Goal: Task Accomplishment & Management: Use online tool/utility

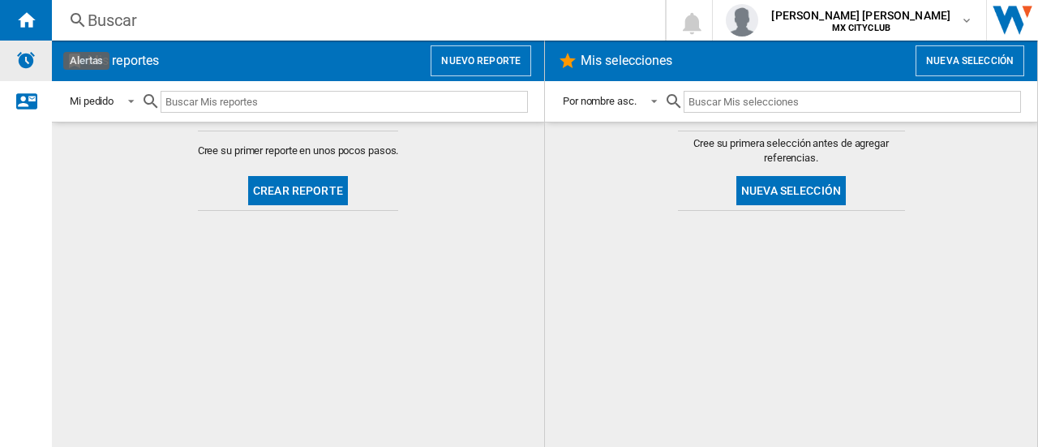
click at [19, 57] on img "Alertas" at bounding box center [25, 59] width 19 height 19
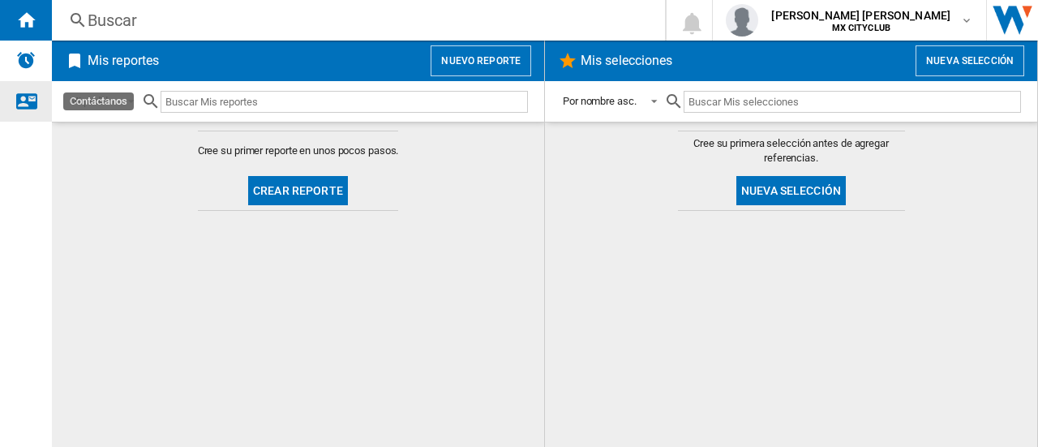
click at [37, 103] on div "Contáctanos" at bounding box center [26, 101] width 52 height 41
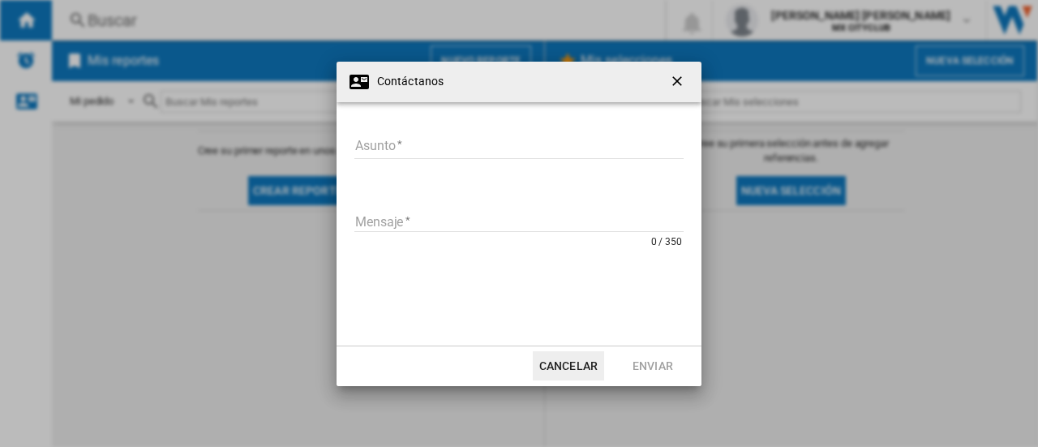
click at [680, 91] on ng-md-icon "getI18NText('BUTTONS.CLOSE_DIALOG')" at bounding box center [678, 82] width 19 height 19
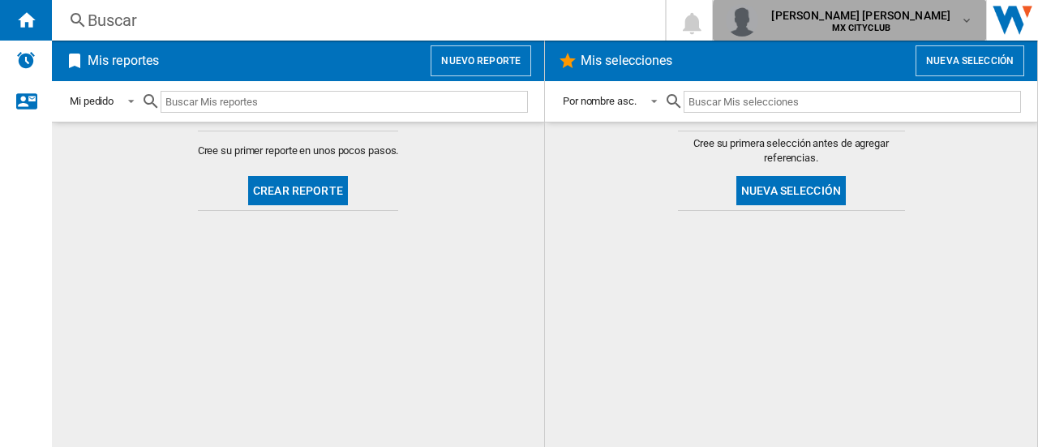
click at [943, 29] on span "MX CITYCLUB" at bounding box center [860, 29] width 179 height 10
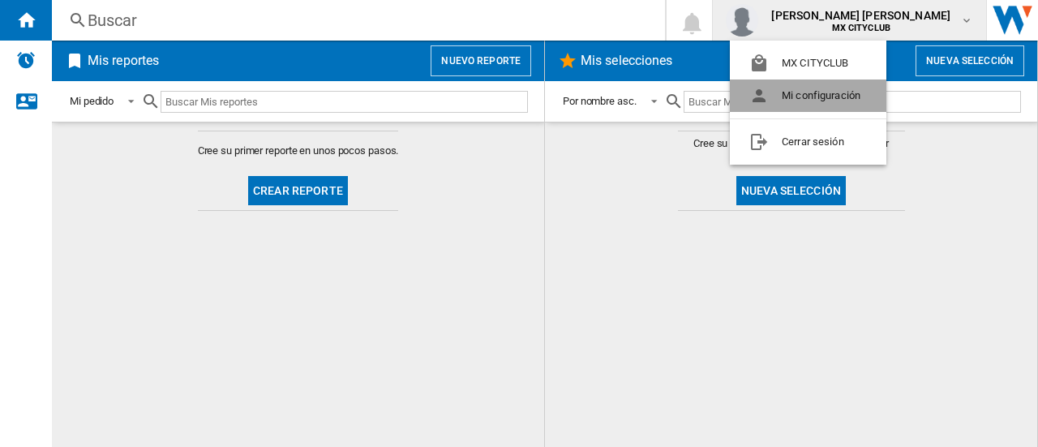
click at [809, 100] on button "Mi configuración" at bounding box center [808, 95] width 157 height 32
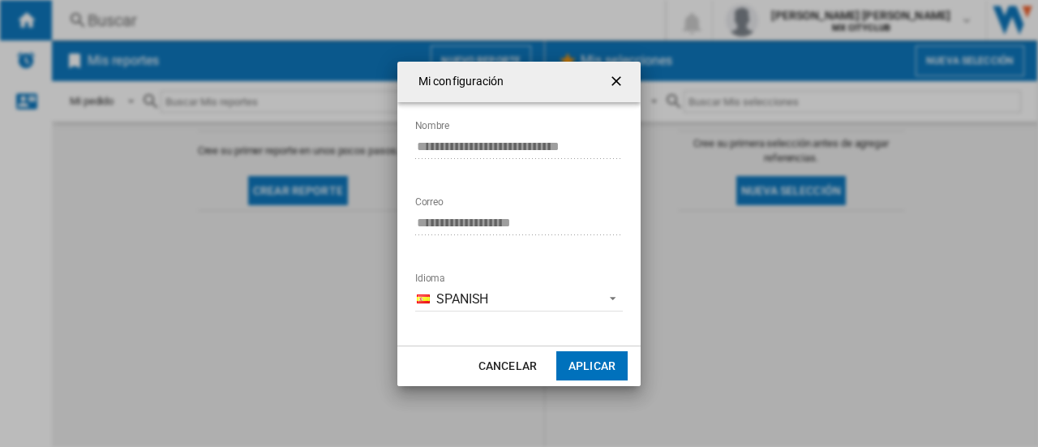
click at [625, 84] on ng-md-icon "getI18NText('BUTTONS.CLOSE_DIALOG')" at bounding box center [617, 82] width 19 height 19
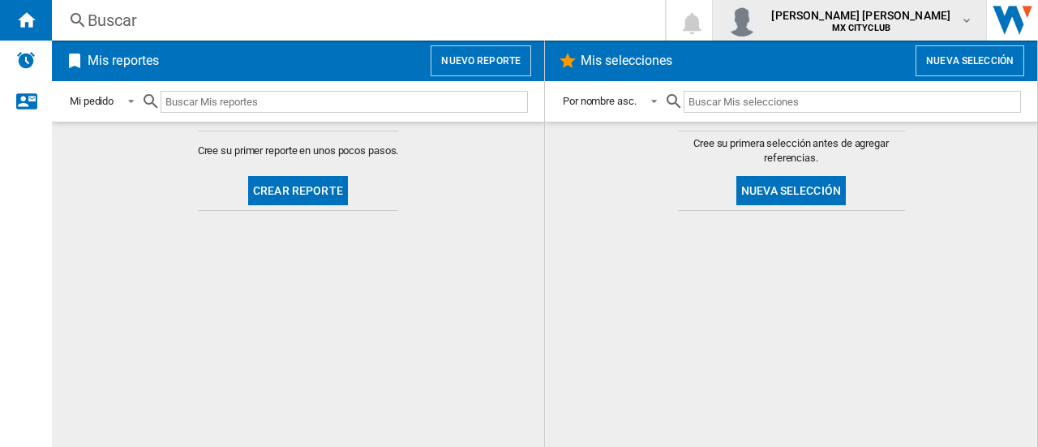
click at [894, 21] on span "[PERSON_NAME] [PERSON_NAME]" at bounding box center [860, 15] width 179 height 16
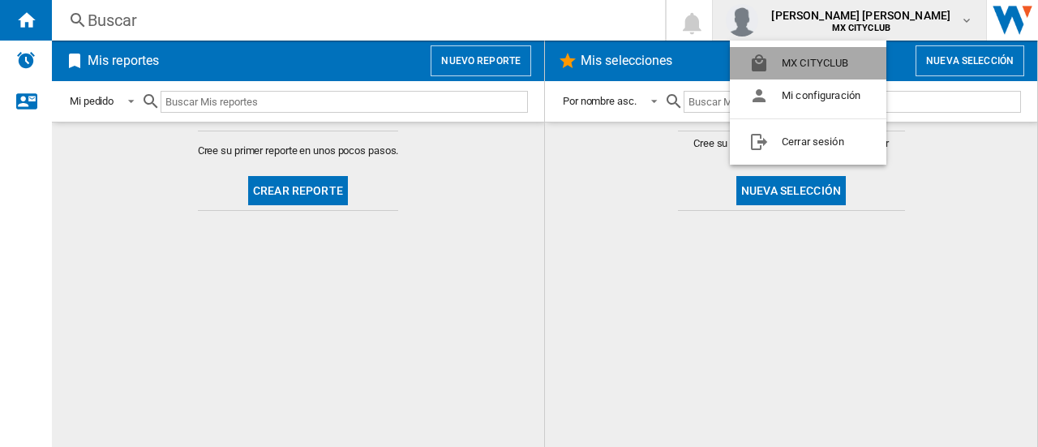
click at [774, 71] on button "MX CITYCLUB" at bounding box center [808, 63] width 157 height 32
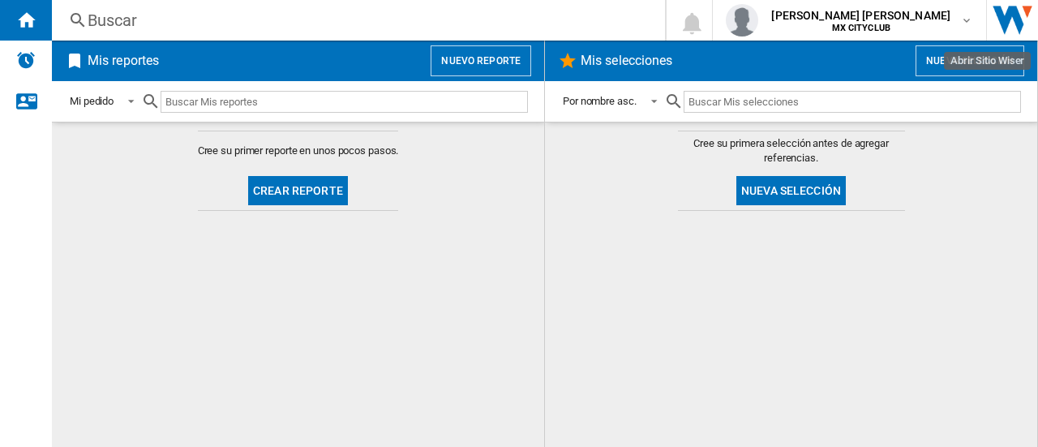
click at [1014, 30] on img "Abrir Sitio Wiser" at bounding box center [1012, 20] width 51 height 41
click at [27, 24] on ng-md-icon "Inicio" at bounding box center [25, 19] width 19 height 19
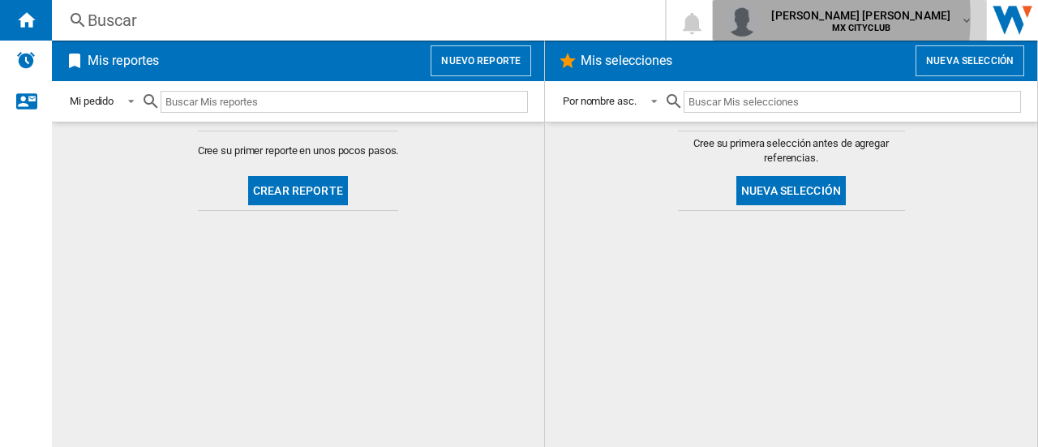
click at [752, 17] on img "button" at bounding box center [742, 20] width 32 height 32
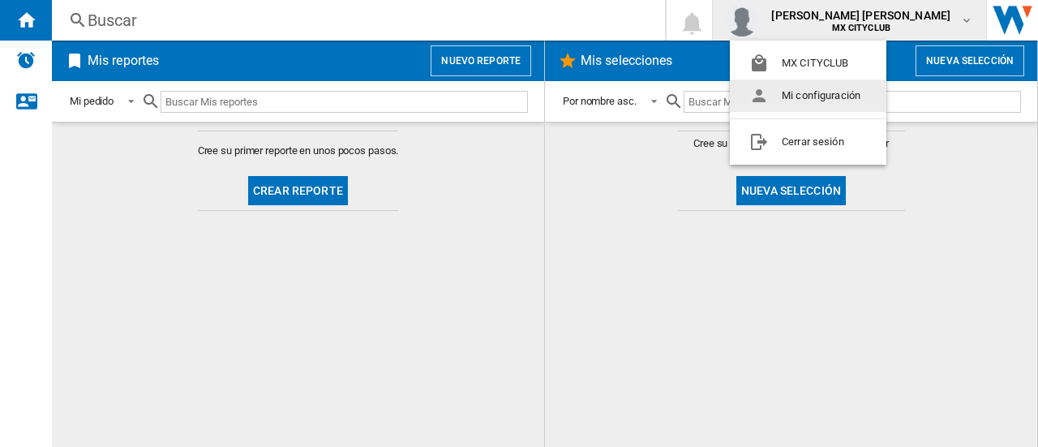
click at [766, 92] on button "Mi configuración" at bounding box center [808, 95] width 157 height 32
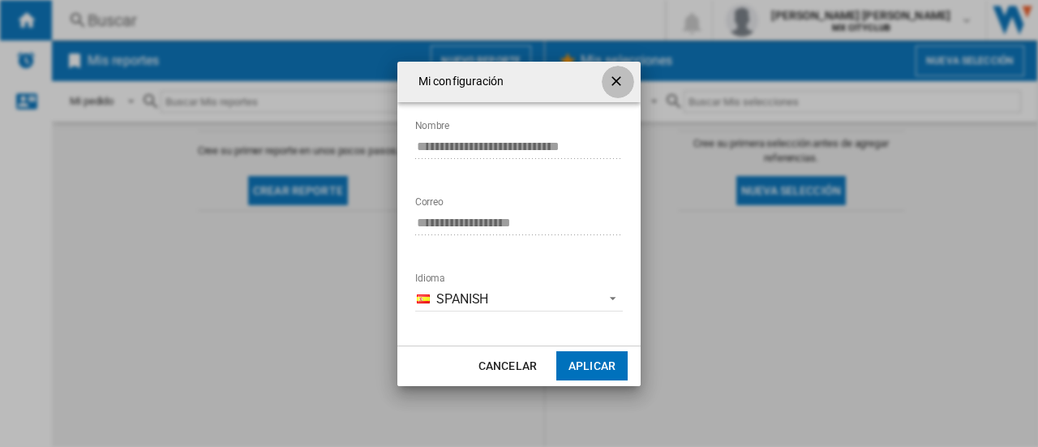
click at [607, 75] on button "Mi configuración ..." at bounding box center [618, 82] width 32 height 32
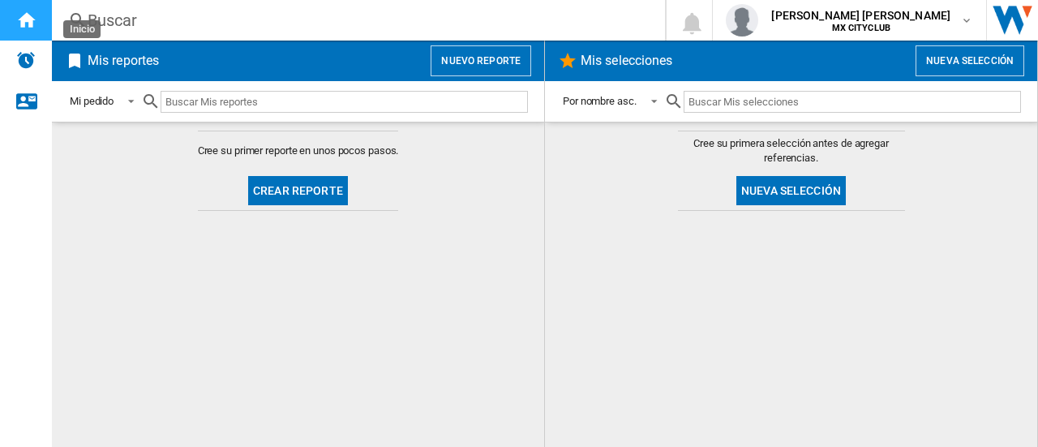
click at [24, 19] on ng-md-icon "Inicio" at bounding box center [25, 19] width 19 height 19
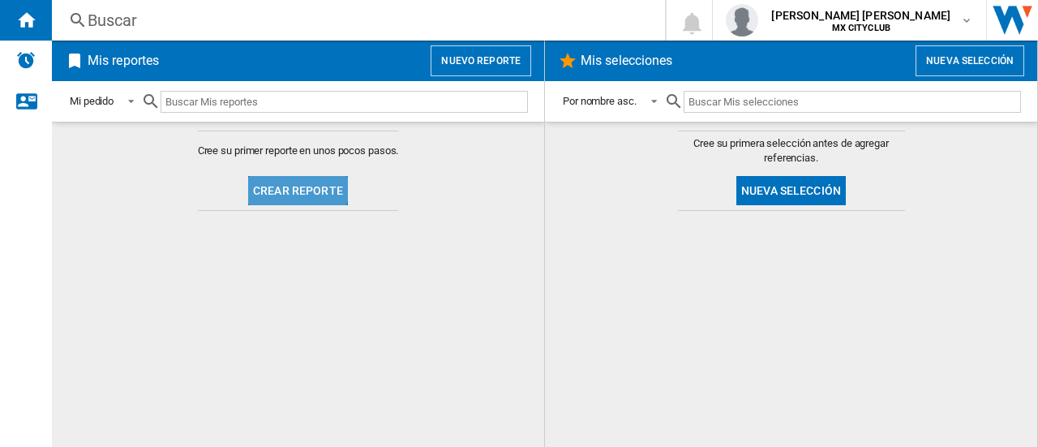
click at [282, 183] on button "Crear reporte" at bounding box center [298, 190] width 100 height 29
